Goal: Check status: Check status

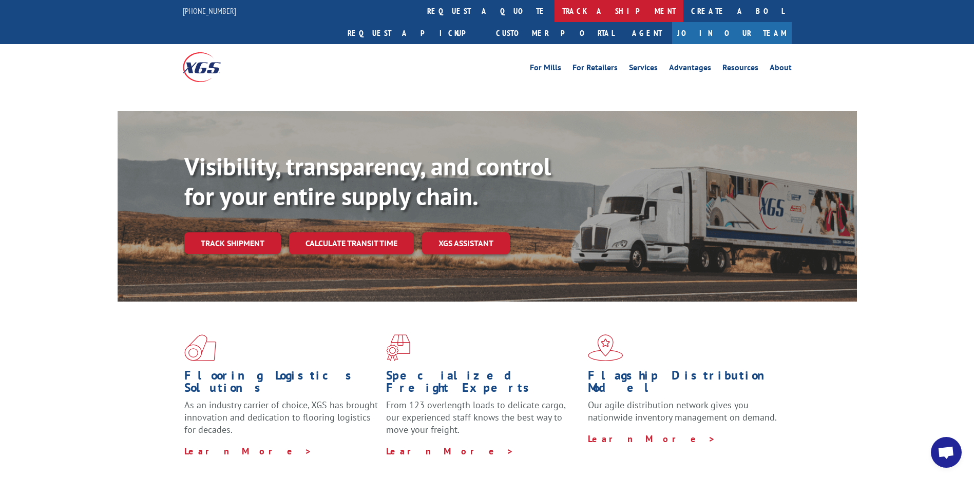
click at [554, 9] on link "track a shipment" at bounding box center [618, 11] width 129 height 22
click at [554, 14] on link "track a shipment" at bounding box center [618, 11] width 129 height 22
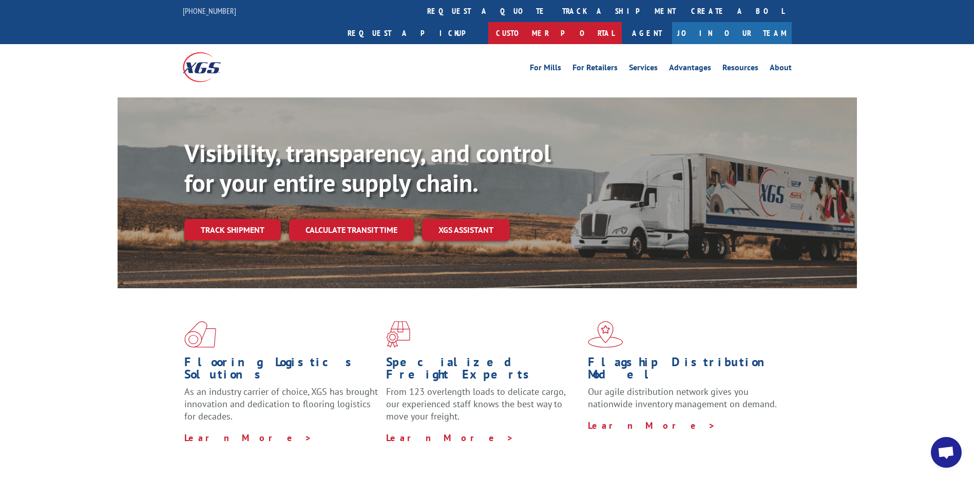
click at [622, 22] on link "Customer Portal" at bounding box center [554, 33] width 133 height 22
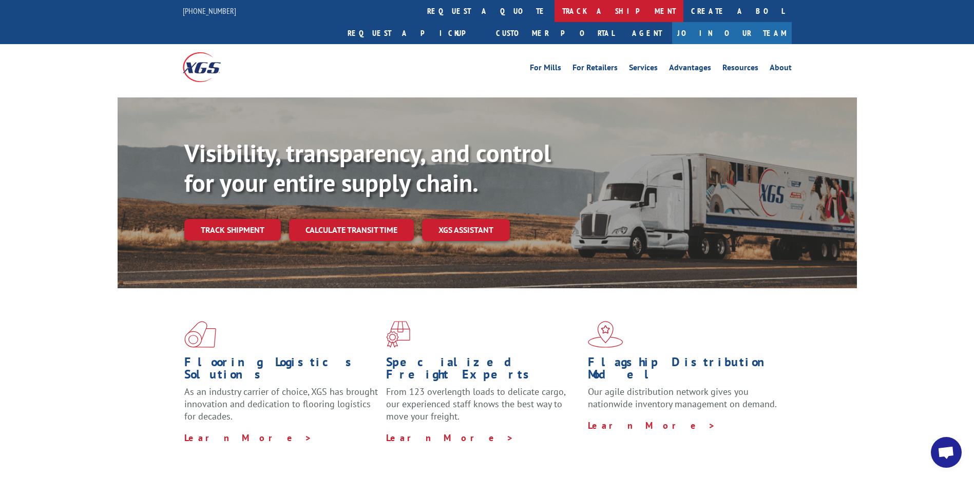
click at [554, 10] on link "track a shipment" at bounding box center [618, 11] width 129 height 22
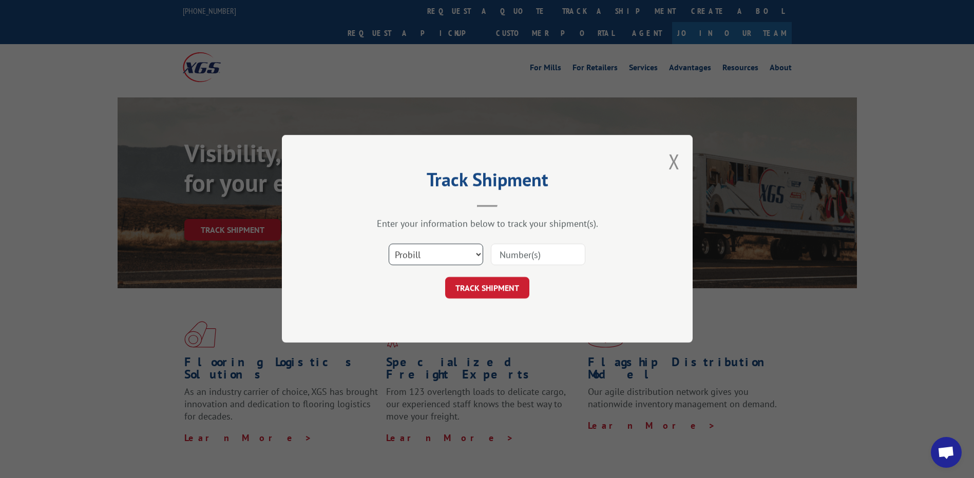
click at [456, 248] on select "Select category... Probill BOL PO" at bounding box center [436, 255] width 94 height 22
select select "bol"
click at [389, 244] on select "Select category... Probill BOL PO" at bounding box center [436, 255] width 94 height 22
drag, startPoint x: 524, startPoint y: 255, endPoint x: 523, endPoint y: 249, distance: 5.7
click at [524, 255] on input at bounding box center [538, 255] width 94 height 22
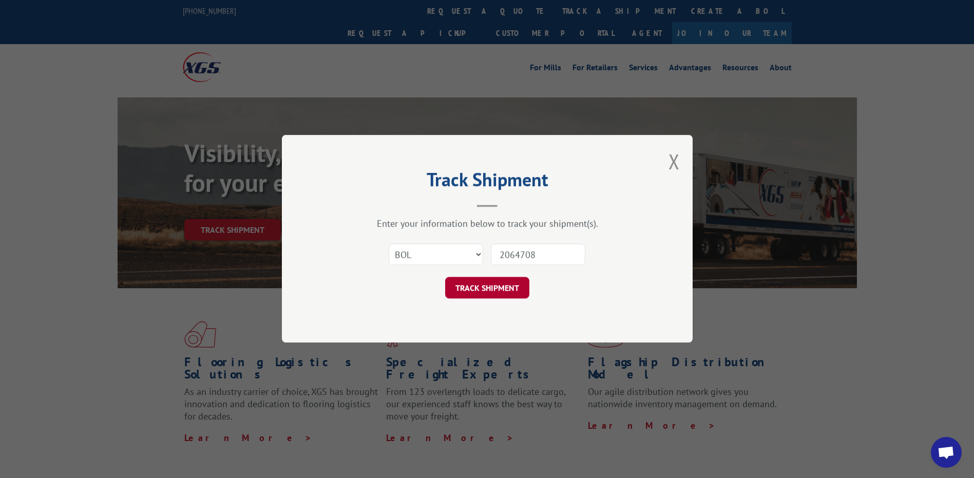
type input "2064708"
click at [467, 292] on button "TRACK SHIPMENT" at bounding box center [487, 289] width 84 height 22
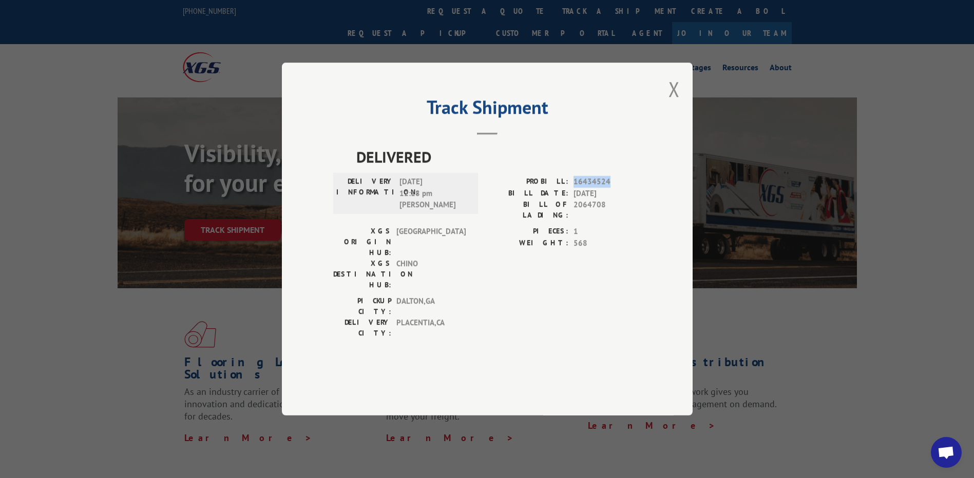
drag, startPoint x: 573, startPoint y: 210, endPoint x: 608, endPoint y: 212, distance: 34.4
click at [608, 188] on div "PROBILL: 16434524" at bounding box center [564, 182] width 154 height 12
drag, startPoint x: 608, startPoint y: 212, endPoint x: 598, endPoint y: 211, distance: 10.3
copy span "16434524"
click at [675, 103] on button "Close modal" at bounding box center [673, 88] width 11 height 27
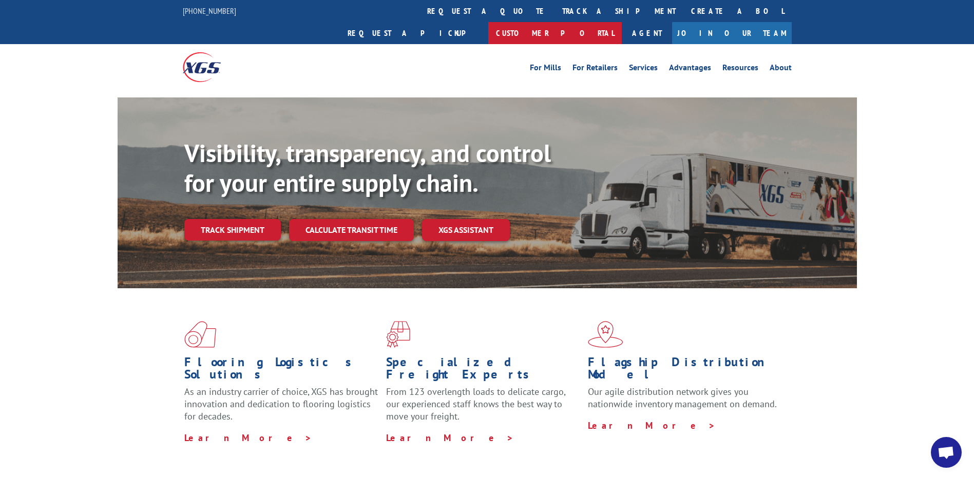
click at [622, 22] on link "Customer Portal" at bounding box center [554, 33] width 133 height 22
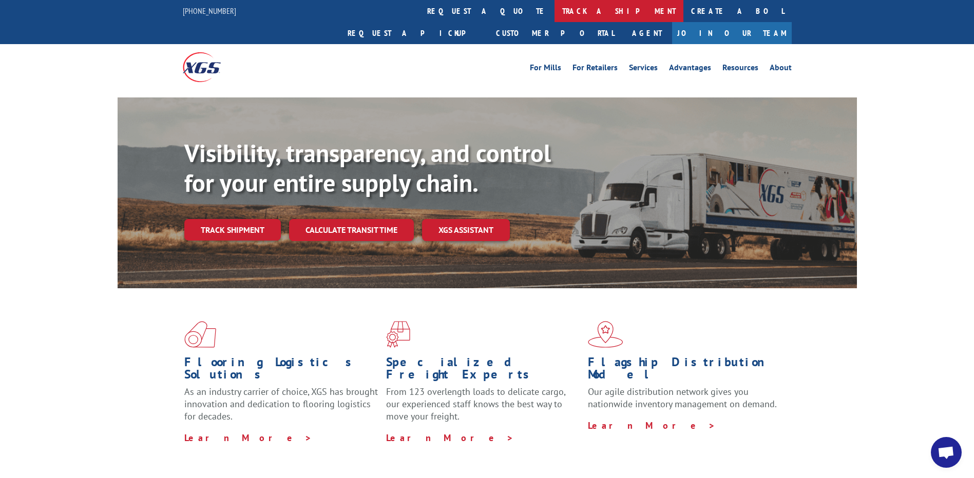
click at [554, 12] on link "track a shipment" at bounding box center [618, 11] width 129 height 22
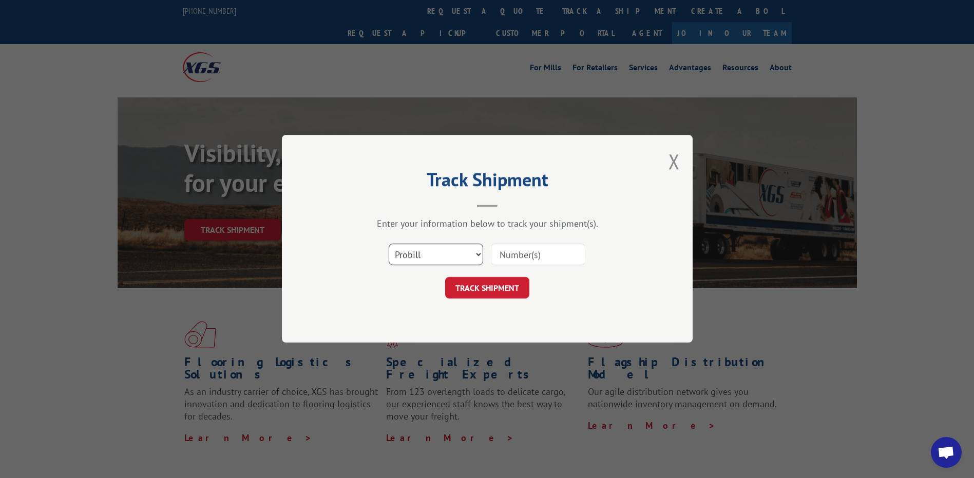
click at [445, 251] on select "Select category... Probill BOL PO" at bounding box center [436, 255] width 94 height 22
select select "bol"
click at [389, 244] on select "Select category... Probill BOL PO" at bounding box center [436, 255] width 94 height 22
click at [513, 255] on input at bounding box center [538, 255] width 94 height 22
type input "2064700"
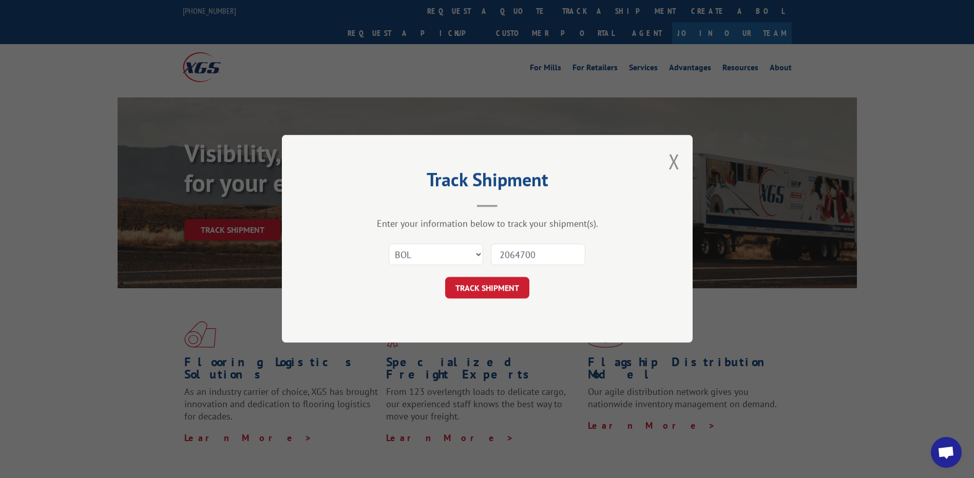
click at [483, 286] on button "TRACK SHIPMENT" at bounding box center [487, 289] width 84 height 22
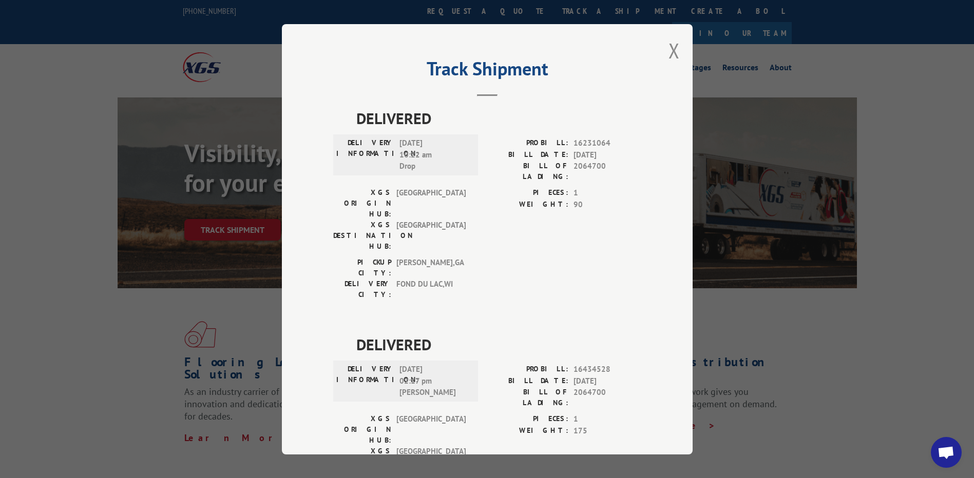
click at [536, 37] on div "Track Shipment DELIVERED DELIVERY INFORMATION: [DATE] 10:22 am Drop PROBILL: 16…" at bounding box center [487, 239] width 411 height 431
drag, startPoint x: 571, startPoint y: 310, endPoint x: 603, endPoint y: 314, distance: 32.5
click at [603, 364] on span "16434528" at bounding box center [607, 370] width 68 height 12
copy span "16434528"
click at [669, 56] on button "Close modal" at bounding box center [673, 50] width 11 height 27
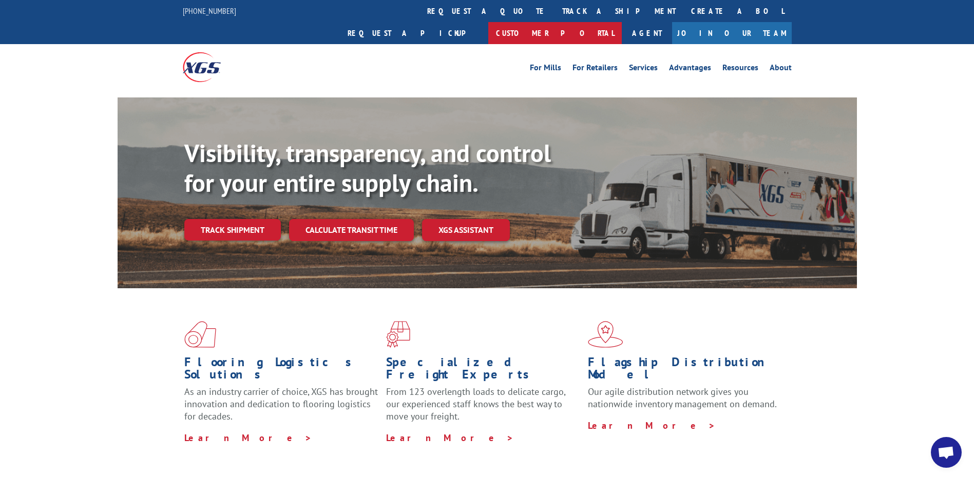
click at [622, 22] on link "Customer Portal" at bounding box center [554, 33] width 133 height 22
